Goal: Find specific page/section: Find specific page/section

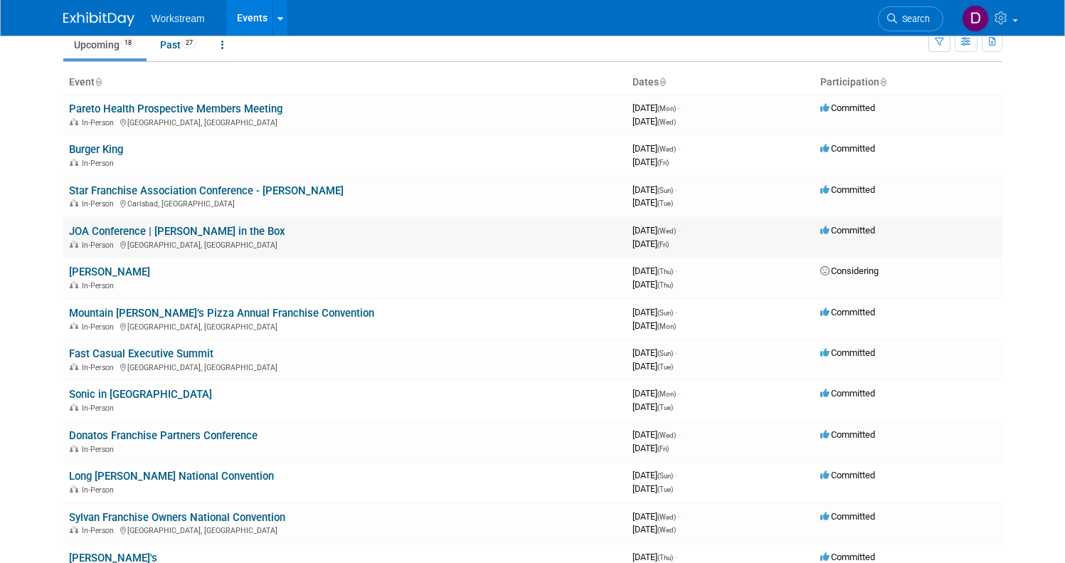
scroll to position [50, 0]
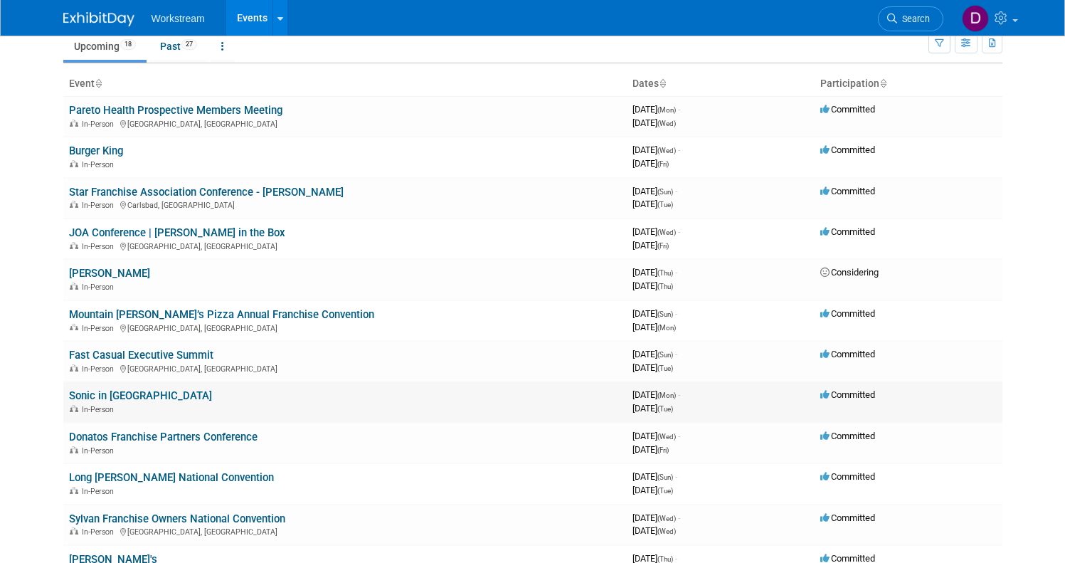
click at [122, 388] on td "Sonic in Nashville In-Person" at bounding box center [344, 401] width 563 height 41
click at [119, 393] on link "Sonic in [GEOGRAPHIC_DATA]" at bounding box center [140, 395] width 143 height 13
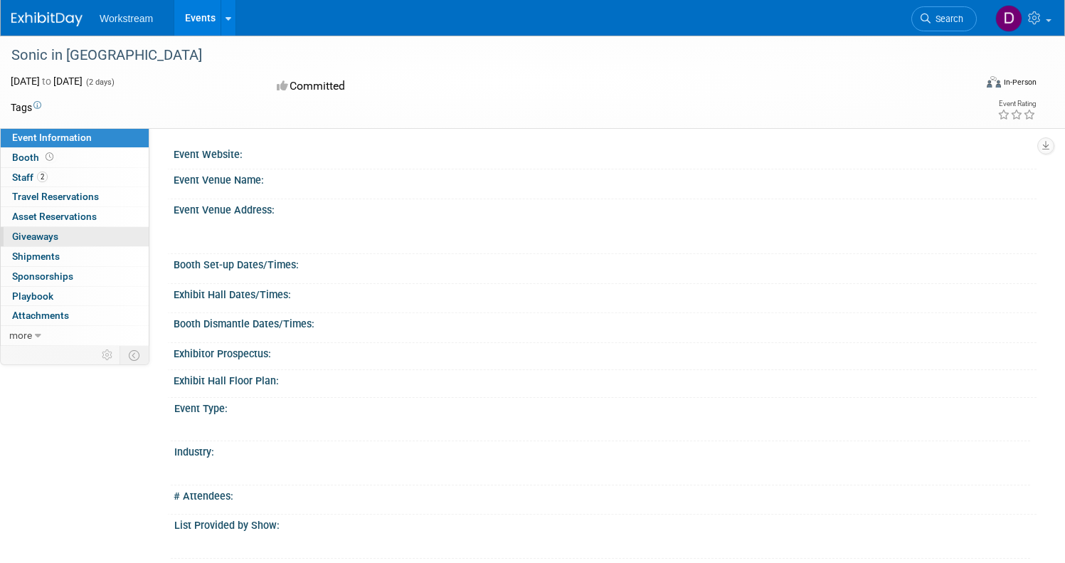
click at [123, 233] on link "0 Giveaways 0" at bounding box center [75, 236] width 148 height 19
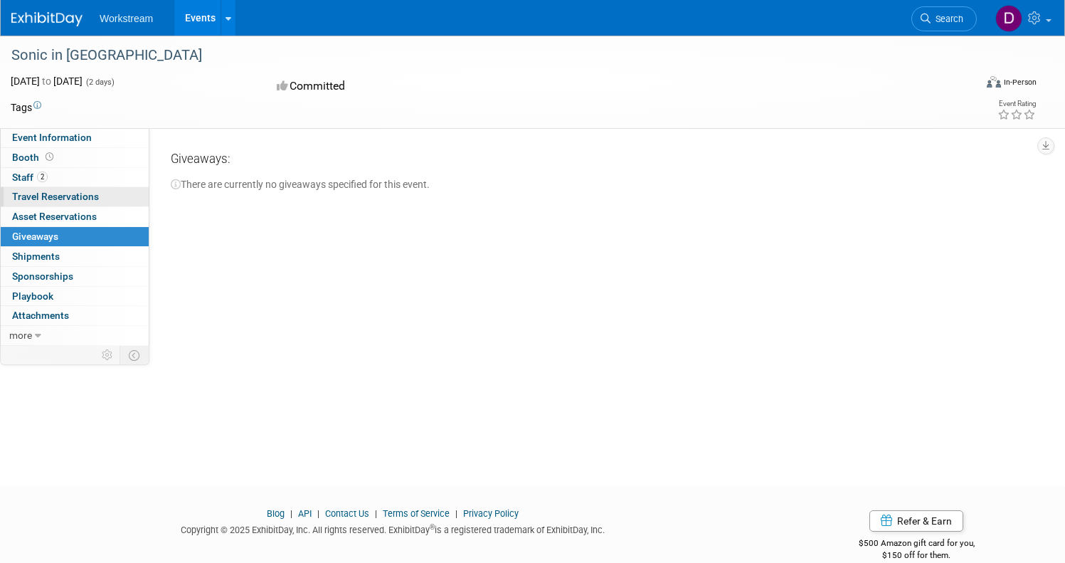
click at [99, 198] on span "Travel Reservations 0" at bounding box center [55, 196] width 87 height 11
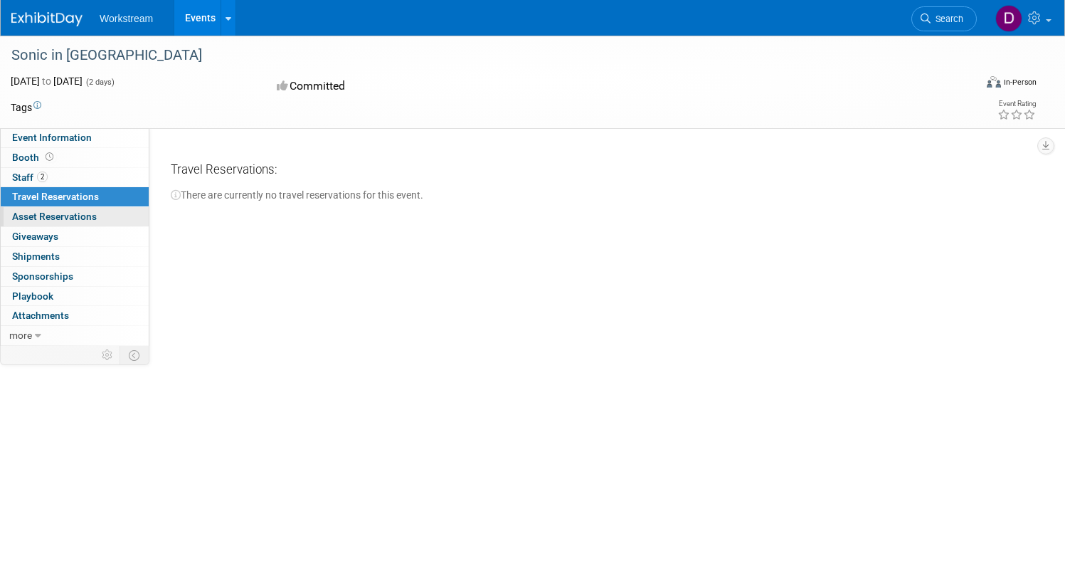
click at [110, 224] on link "0 Asset Reservations 0" at bounding box center [75, 216] width 148 height 19
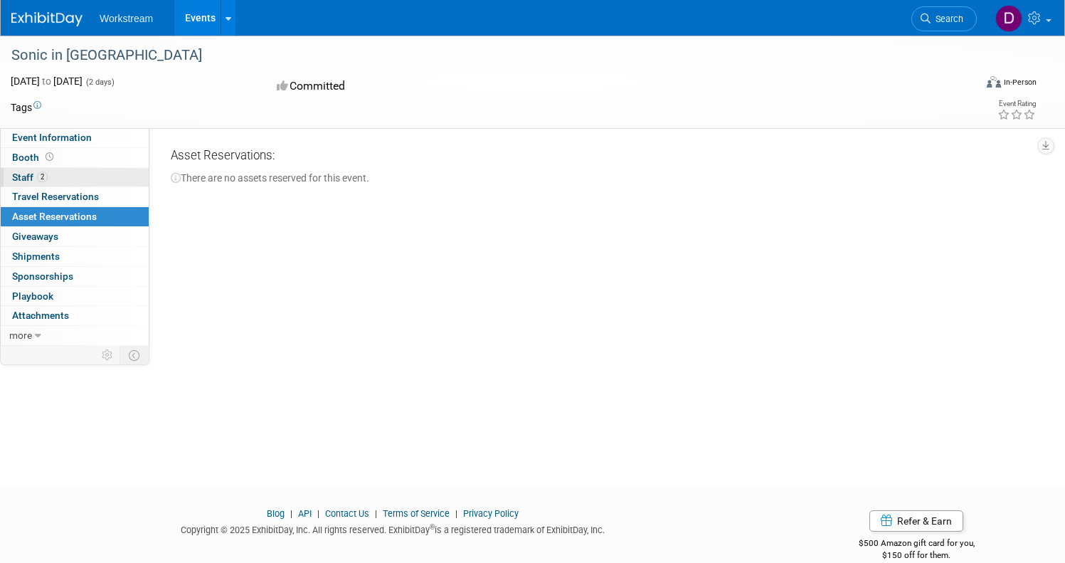
click at [107, 174] on link "2 Staff 2" at bounding box center [75, 177] width 148 height 19
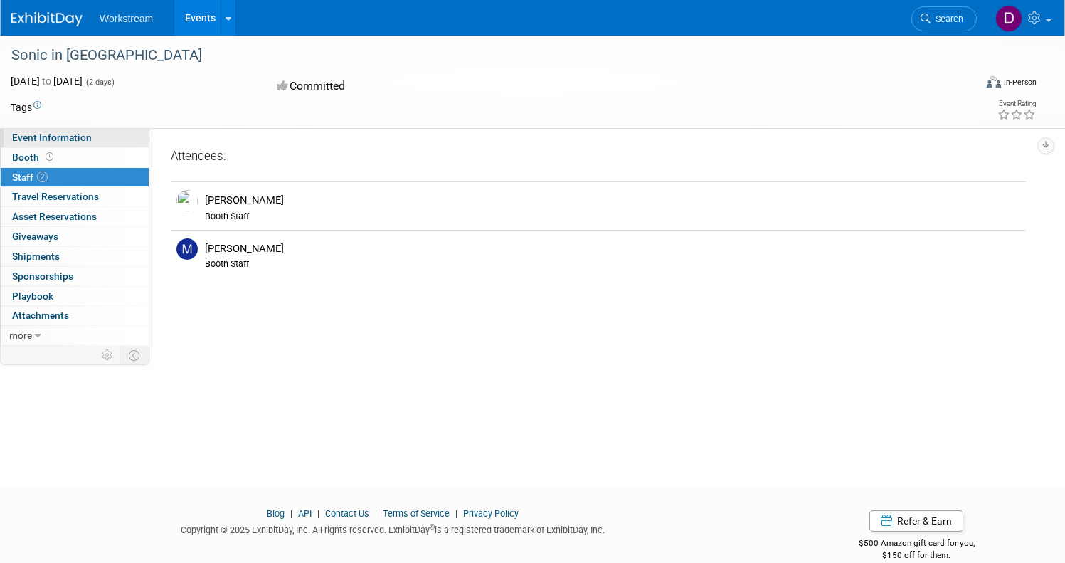
click at [120, 146] on link "Event Information" at bounding box center [75, 137] width 148 height 19
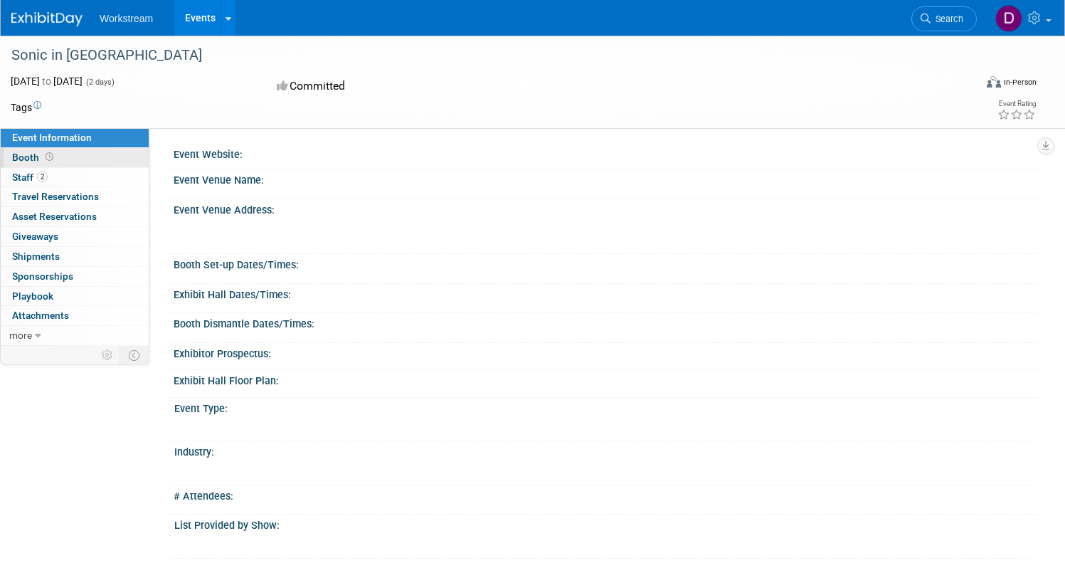
click at [117, 155] on link "Booth" at bounding box center [75, 157] width 148 height 19
